Goal: Task Accomplishment & Management: Manage account settings

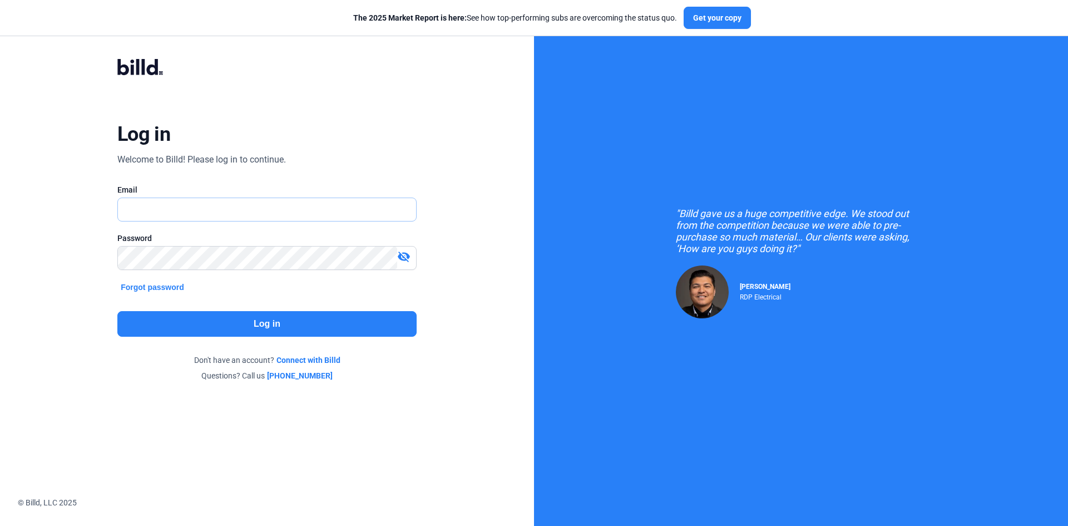
type input "[EMAIL_ADDRESS][DOMAIN_NAME]"
click at [276, 324] on button "Log in" at bounding box center [266, 324] width 299 height 26
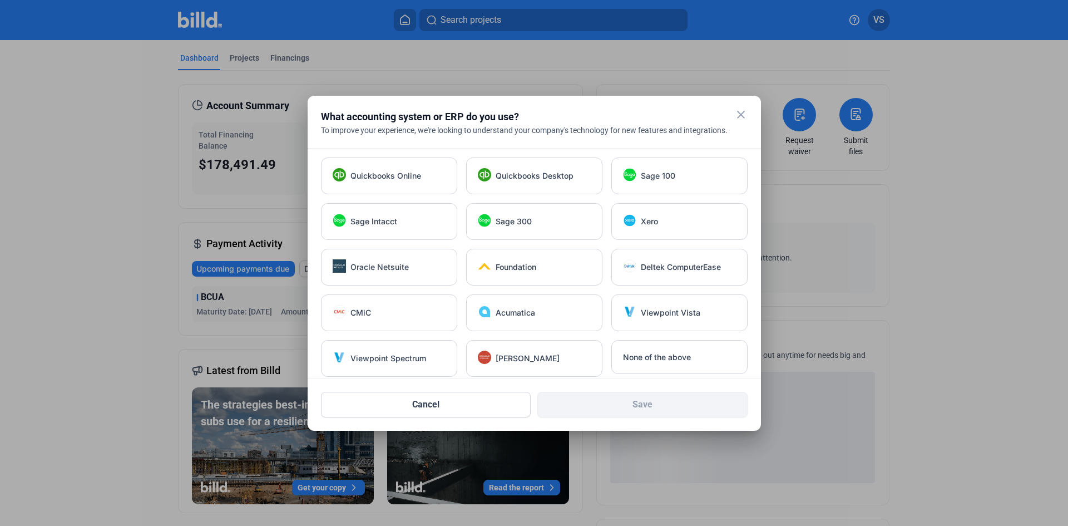
click at [740, 114] on mat-icon "close" at bounding box center [741, 114] width 13 height 13
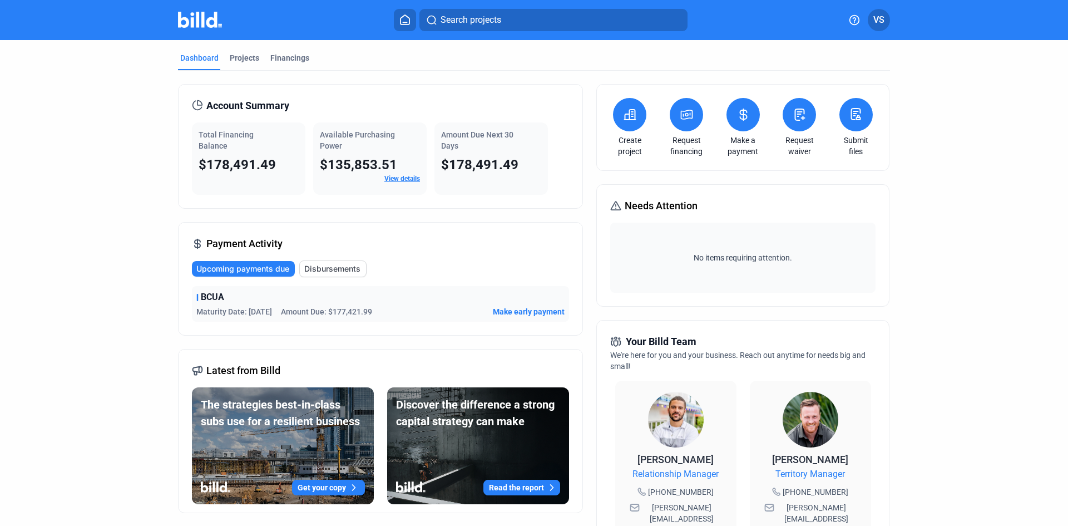
click at [404, 179] on link "View details" at bounding box center [403, 179] width 36 height 8
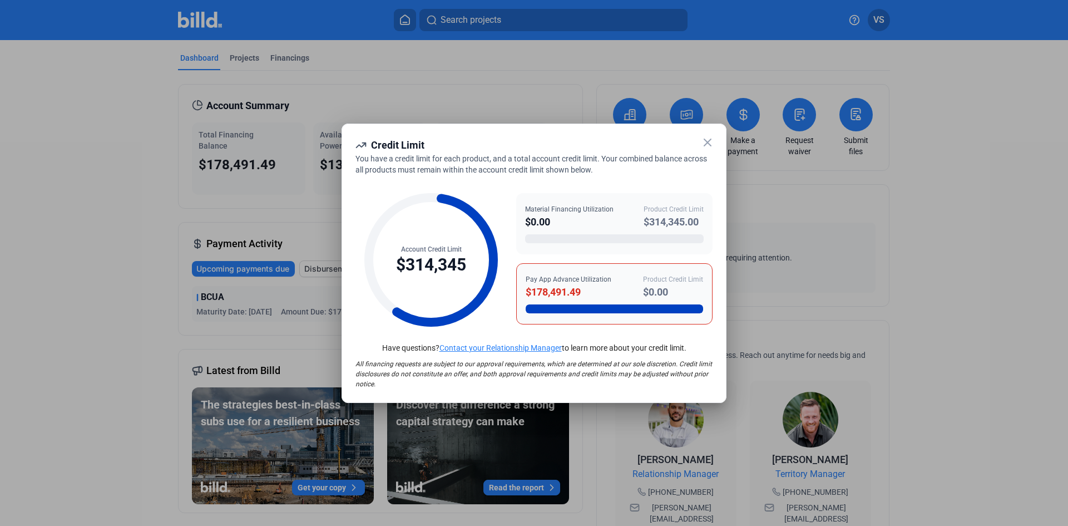
click at [708, 140] on icon at bounding box center [707, 142] width 13 height 13
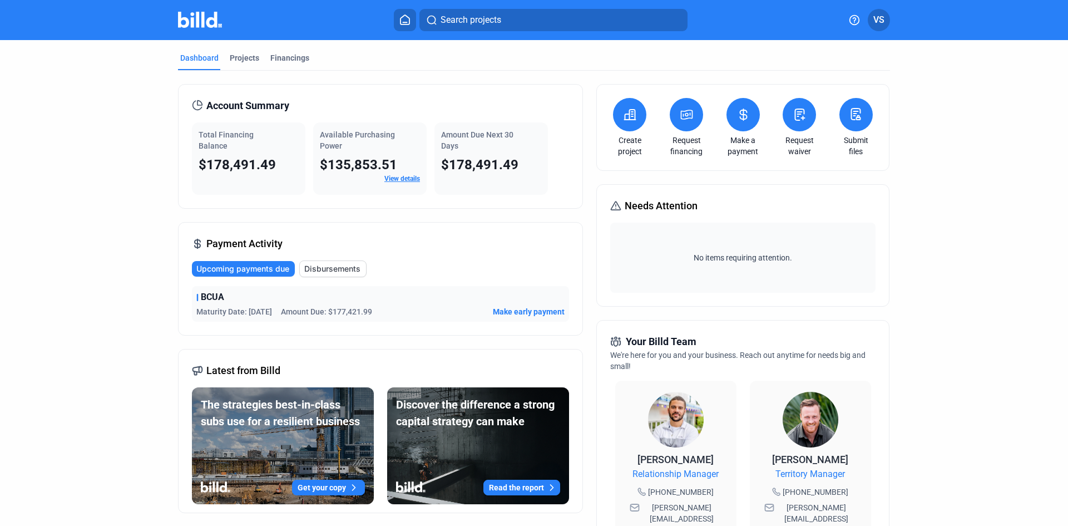
click at [249, 305] on div "BCUA Maturity Date: [DATE] Amount Due: $177,421.99 Make early payment" at bounding box center [380, 304] width 377 height 36
click at [212, 295] on span "BCUA" at bounding box center [212, 296] width 23 height 13
click at [196, 295] on div "BCUA" at bounding box center [380, 296] width 368 height 13
click at [236, 58] on div "Projects" at bounding box center [244, 57] width 29 height 11
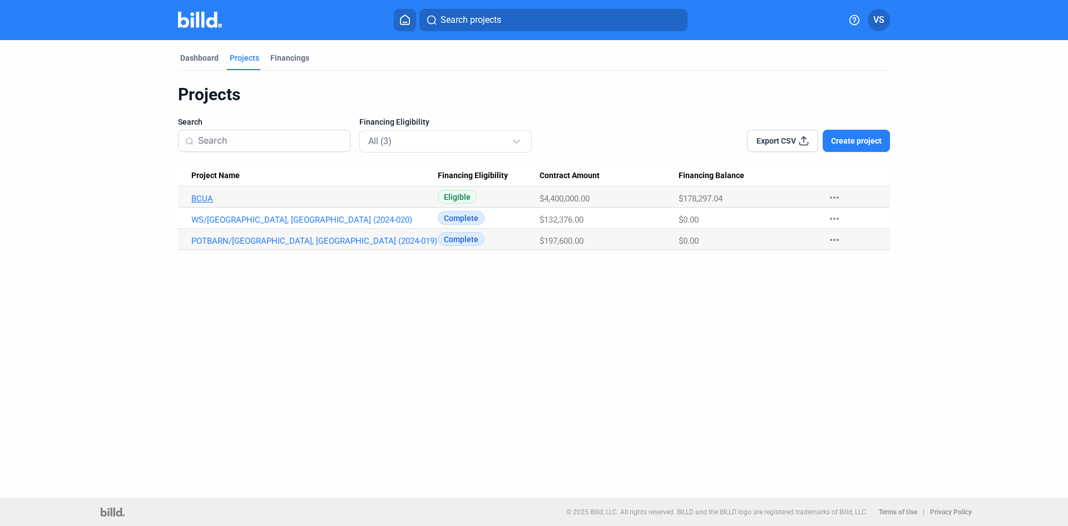
click at [198, 196] on link "BCUA" at bounding box center [314, 199] width 247 height 10
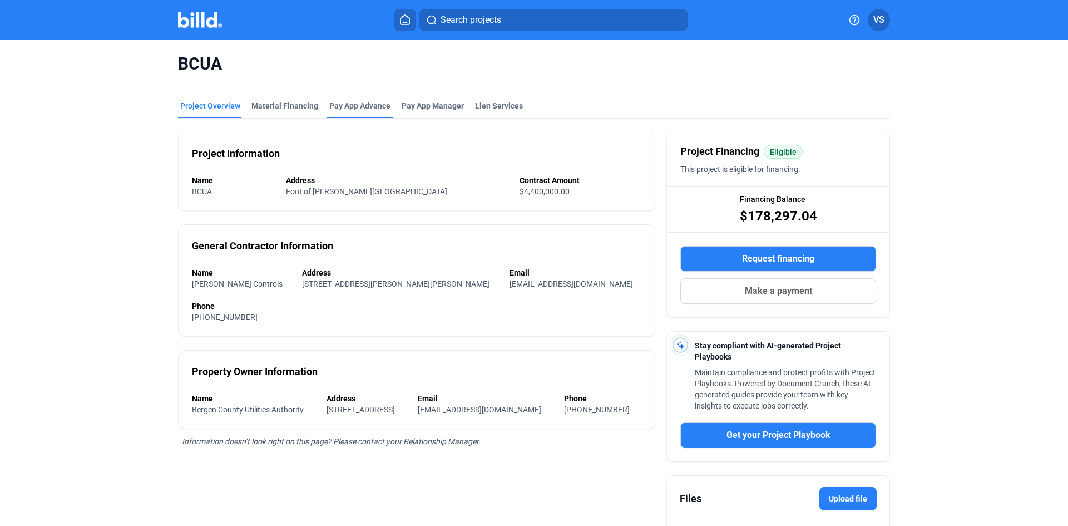
click at [347, 108] on div "Pay App Advance" at bounding box center [359, 105] width 61 height 11
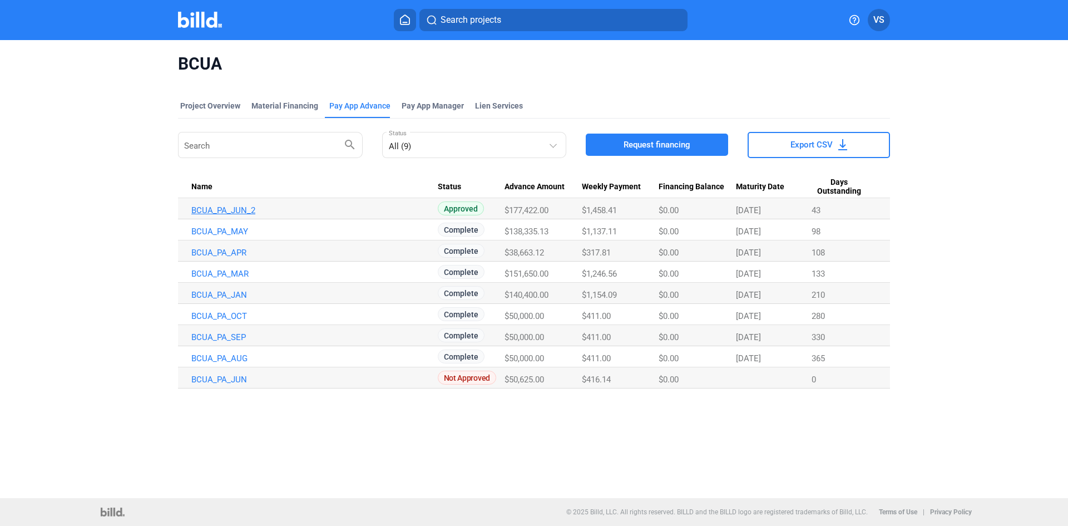
click at [233, 208] on link "BCUA_PA_JUN_2" at bounding box center [314, 210] width 247 height 10
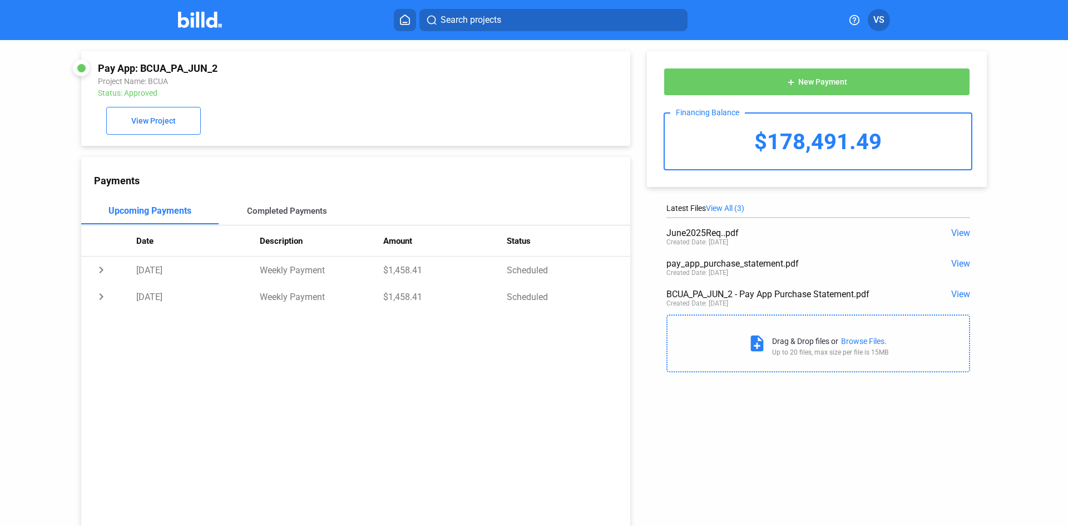
click at [281, 211] on div "Completed Payments" at bounding box center [287, 211] width 80 height 10
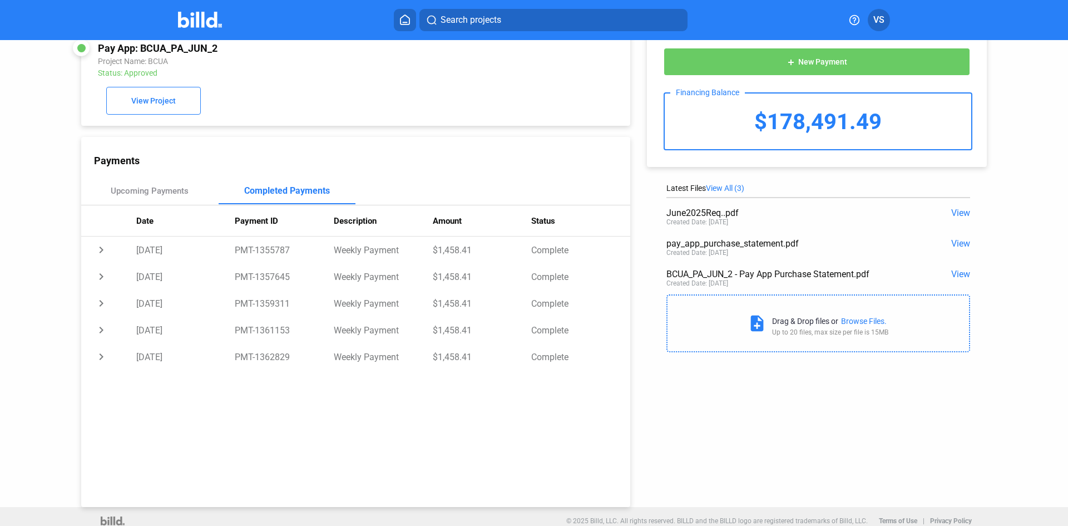
scroll to position [31, 0]
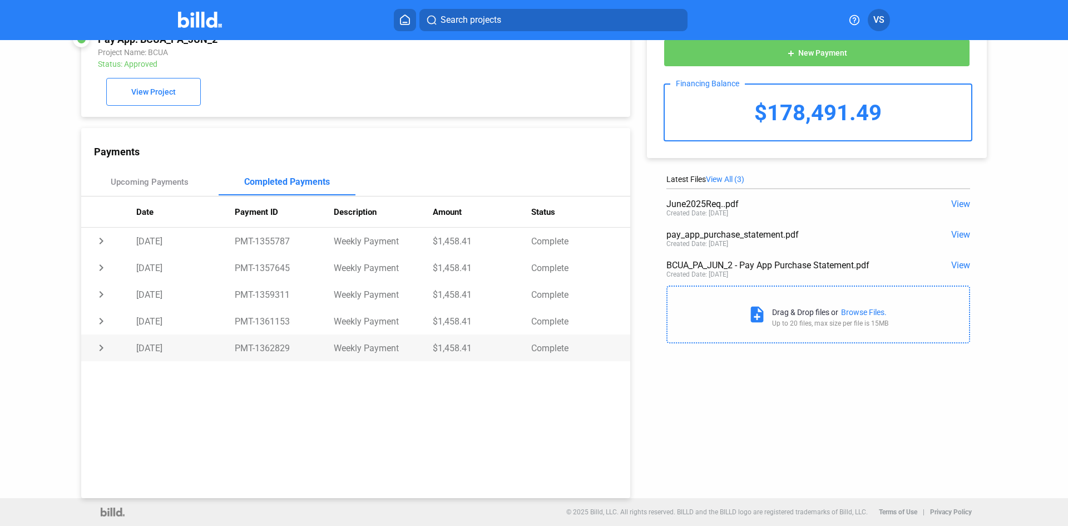
drag, startPoint x: 75, startPoint y: 135, endPoint x: 583, endPoint y: 354, distance: 553.9
click at [597, 362] on div "Pay App: BCUA_PA_JUN_2 Project Name: BCUA Status: Approved View Project Payment…" at bounding box center [341, 254] width 577 height 487
copy div "Payments Upcoming Payments Completed Payments"
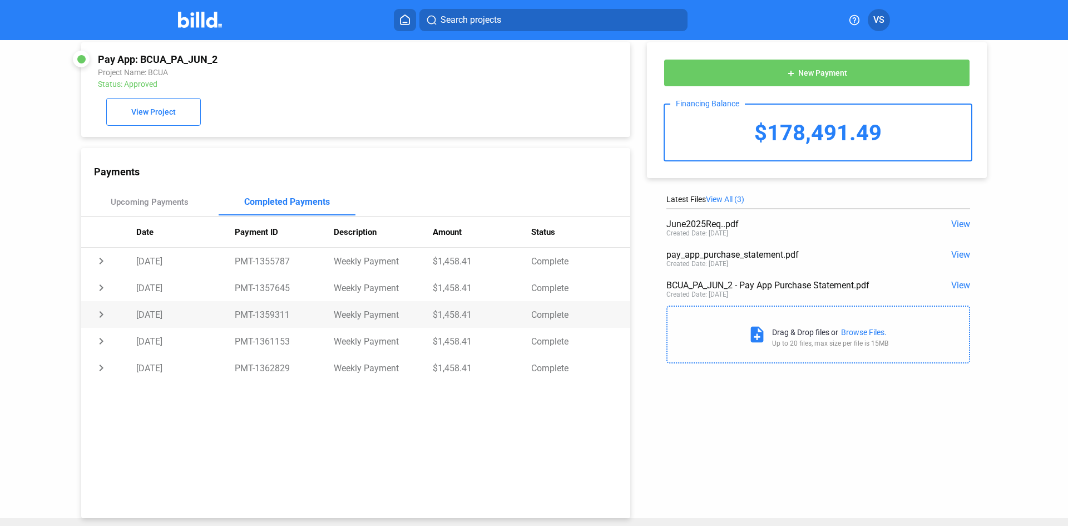
scroll to position [0, 0]
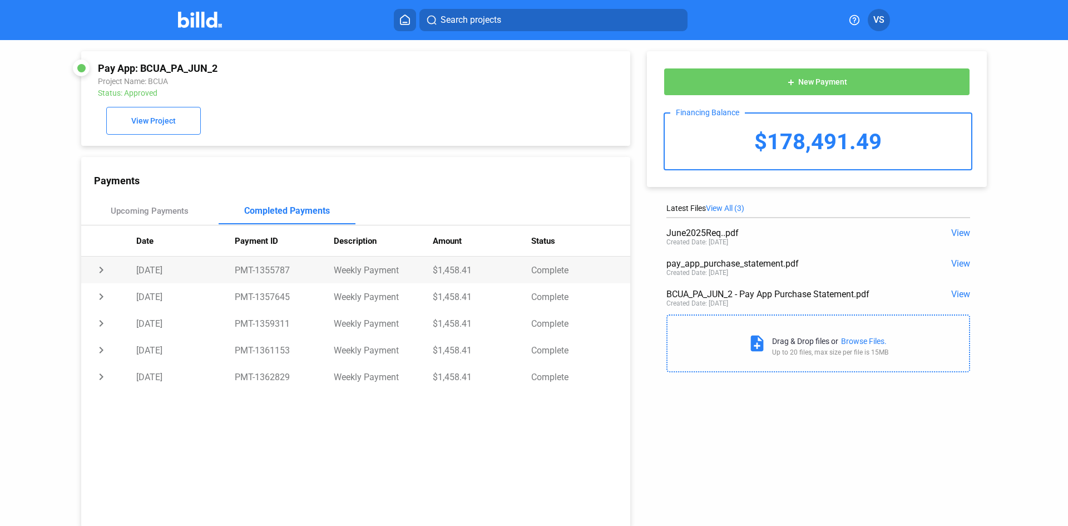
click at [100, 271] on td "chevron_right" at bounding box center [108, 270] width 55 height 27
click at [100, 271] on td "expand_more" at bounding box center [108, 270] width 55 height 27
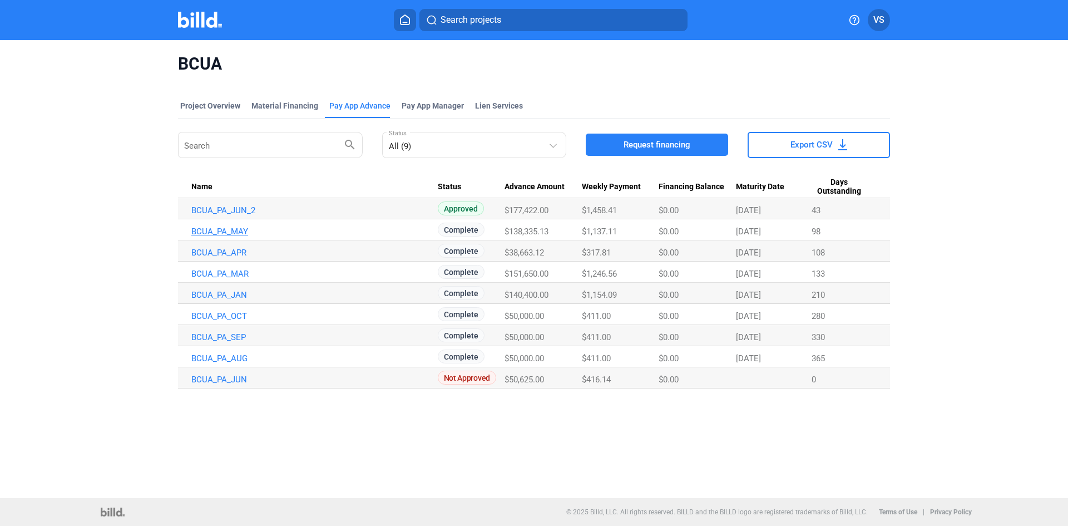
click at [214, 229] on link "BCUA_PA_MAY" at bounding box center [314, 231] width 247 height 10
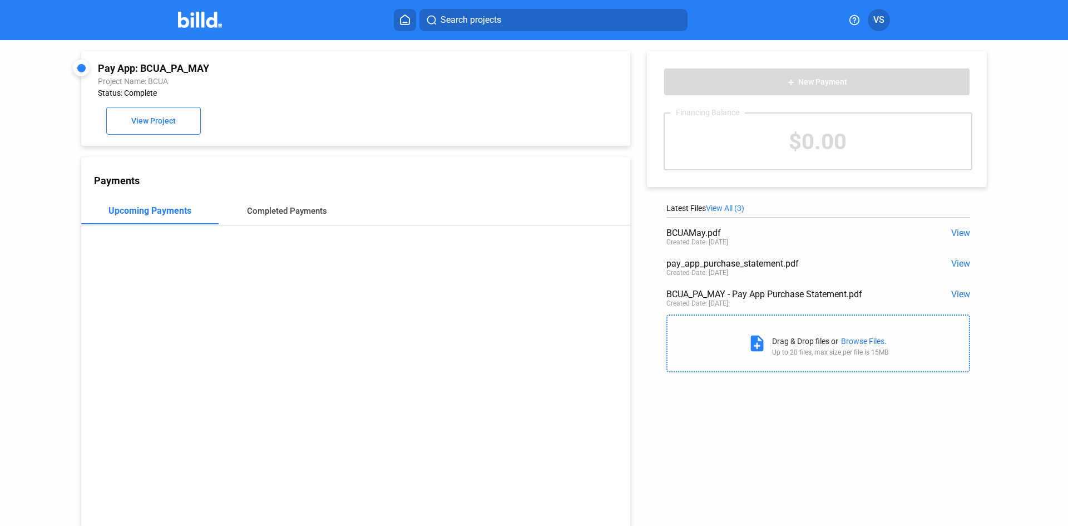
click at [283, 216] on div "Completed Payments" at bounding box center [287, 211] width 80 height 10
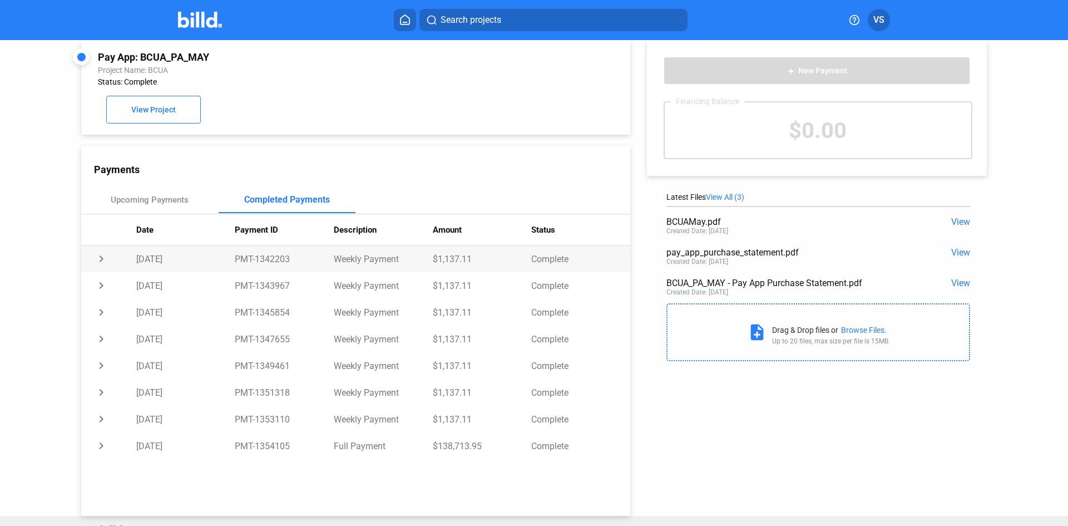
scroll to position [31, 0]
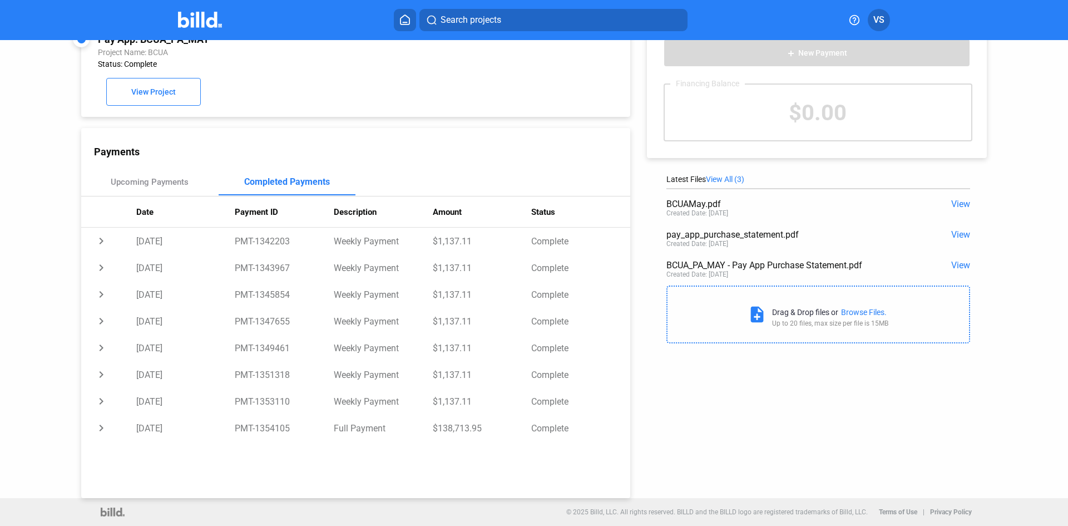
drag, startPoint x: 82, startPoint y: 228, endPoint x: 587, endPoint y: 445, distance: 548.9
click at [587, 446] on div "Payments Upcoming Payments Completed Payments Date Payment ID Description Amoun…" at bounding box center [355, 313] width 549 height 370
click at [476, 154] on div "Payments" at bounding box center [362, 152] width 536 height 12
drag, startPoint x: 69, startPoint y: 130, endPoint x: 619, endPoint y: 467, distance: 645.8
click at [632, 484] on div "Pay App: BCUA_PA_MAY Project Name: BCUA Status: Complete View Project Payments …" at bounding box center [534, 254] width 962 height 487
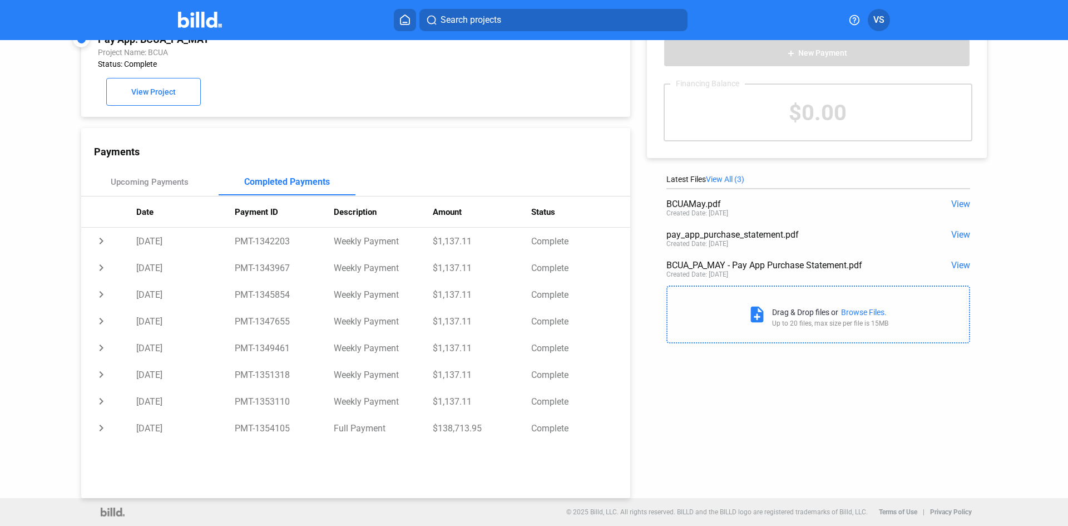
copy div "Payments Upcoming Payments Completed Payments"
